Goal: Find specific page/section

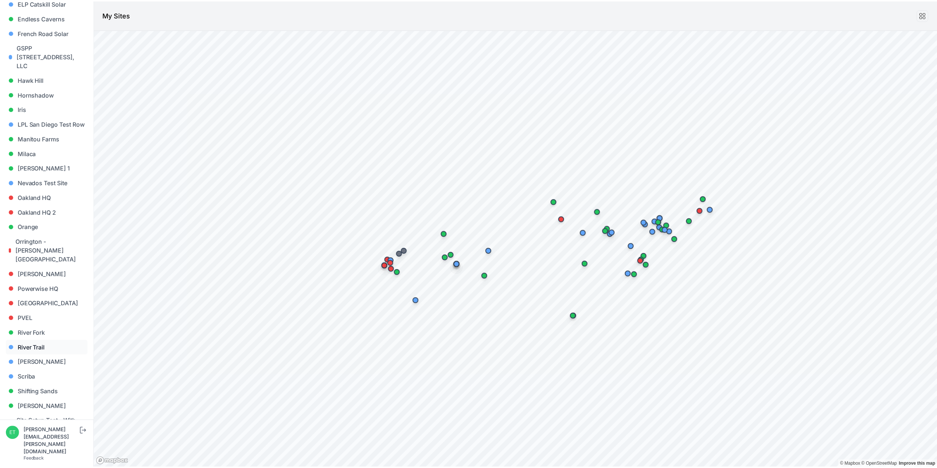
scroll to position [575, 0]
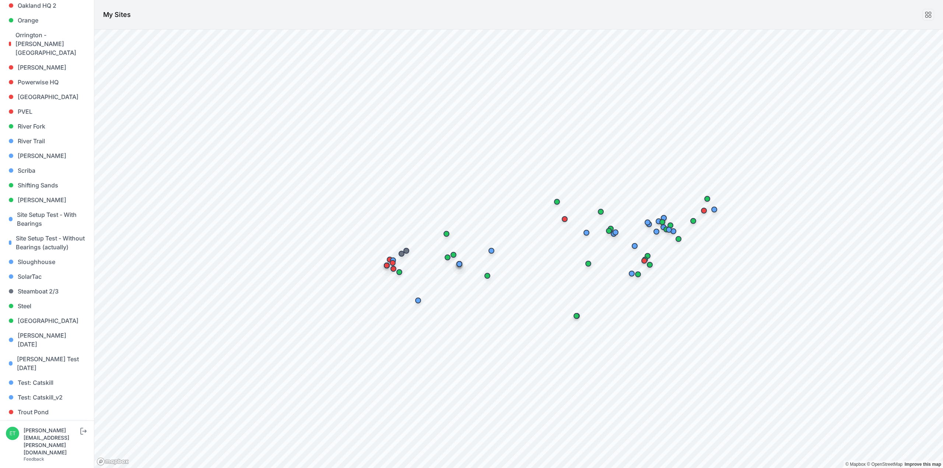
click at [38, 419] on link "[PERSON_NAME]" at bounding box center [47, 426] width 82 height 15
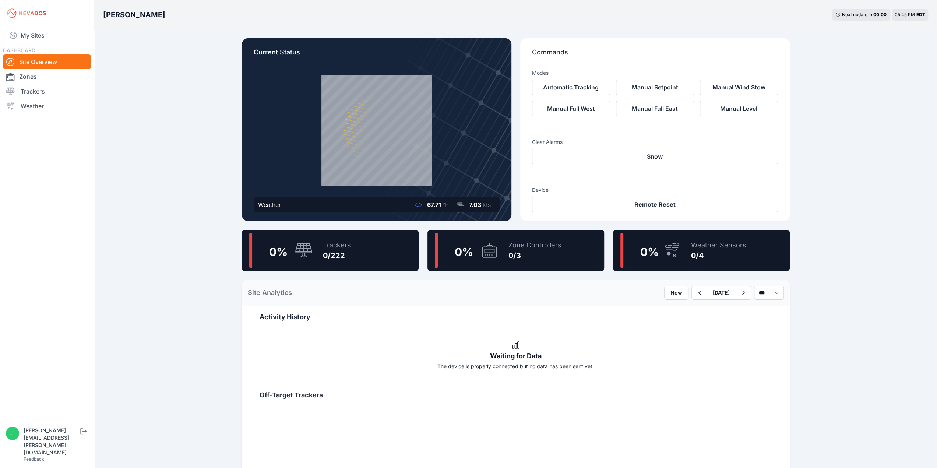
click at [489, 251] on icon at bounding box center [490, 250] width 18 height 17
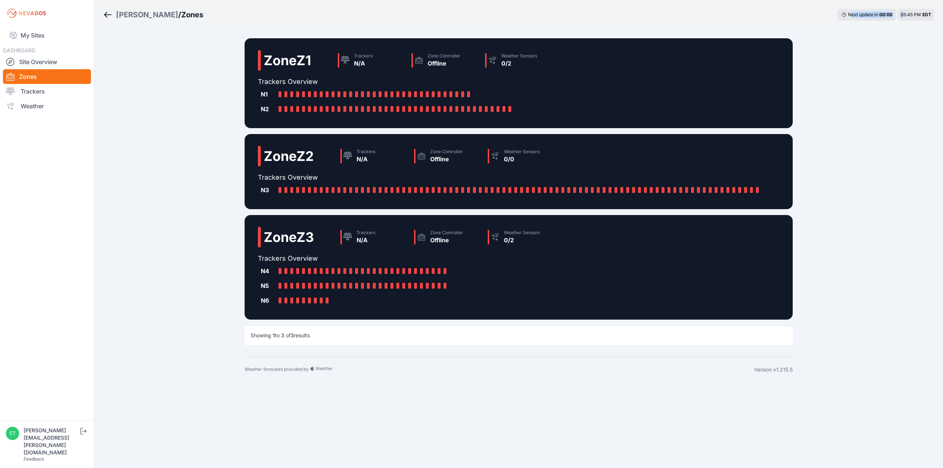
drag, startPoint x: 850, startPoint y: 13, endPoint x: 903, endPoint y: 13, distance: 53.0
click at [903, 13] on div "Next update in 00 : 00 05:45 PM EDT" at bounding box center [885, 15] width 96 height 12
click at [881, 60] on div "Weaver / Zones Next update in 00 : 00 05:45 PM EDT Zone Z1 Trackers N/A Zone Co…" at bounding box center [471, 191] width 943 height 382
click at [123, 6] on ol "Weaver / Zones" at bounding box center [153, 14] width 100 height 19
click at [124, 14] on div "[PERSON_NAME]" at bounding box center [147, 15] width 62 height 10
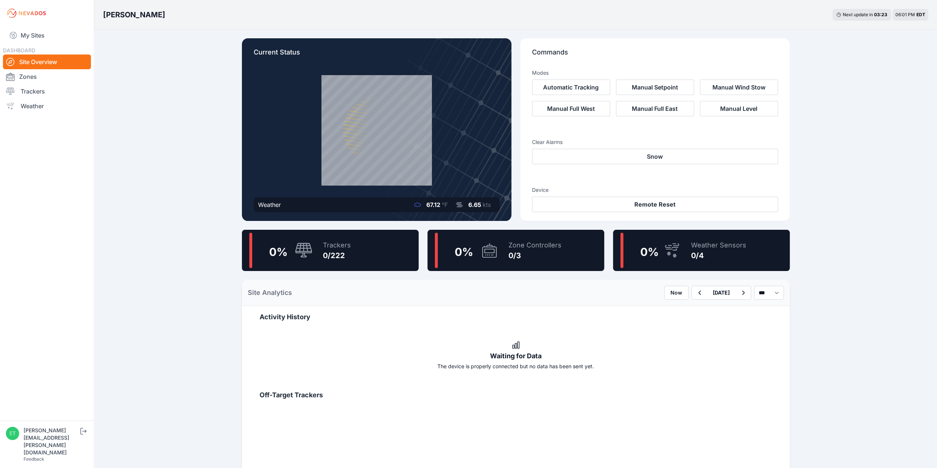
click at [479, 253] on div "0 %" at bounding box center [466, 250] width 63 height 35
